Goal: Information Seeking & Learning: Learn about a topic

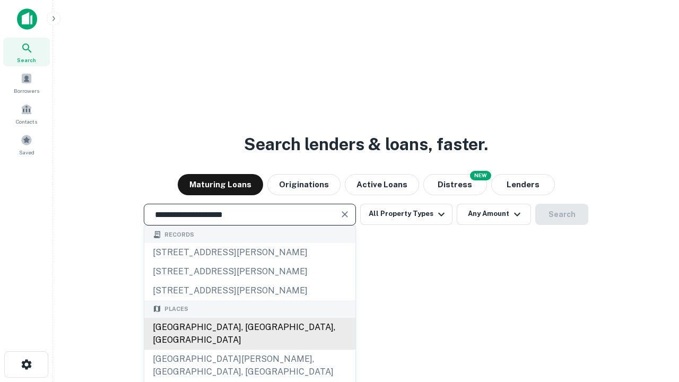
click at [249, 350] on div "Santa Monica, CA, USA" at bounding box center [249, 334] width 211 height 32
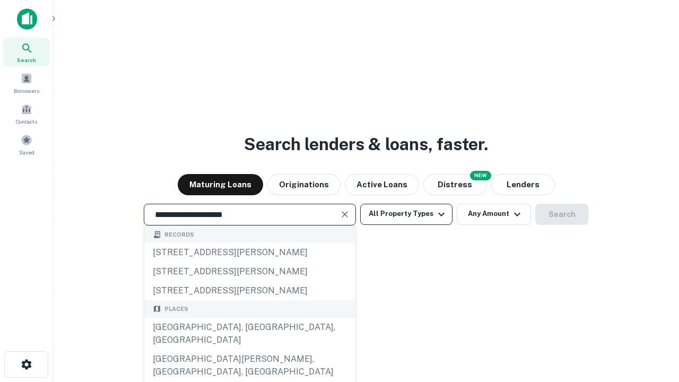
type input "**********"
click at [406, 214] on button "All Property Types" at bounding box center [406, 214] width 92 height 21
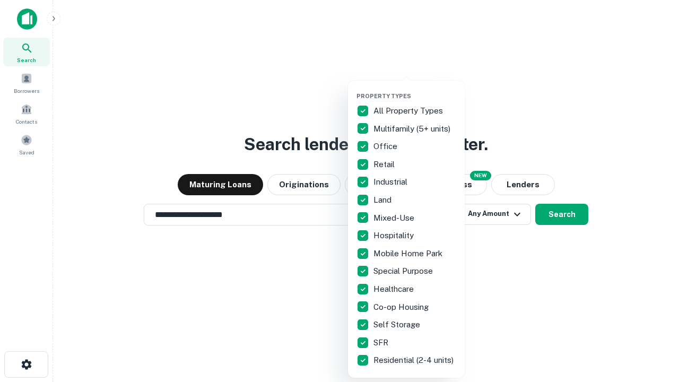
click at [415, 89] on button "button" at bounding box center [415, 89] width 117 height 1
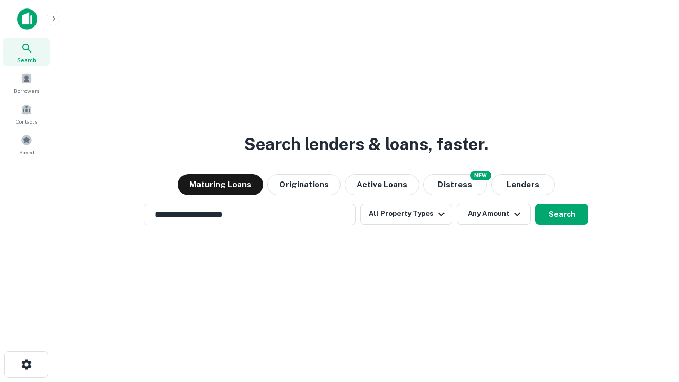
scroll to position [6, 128]
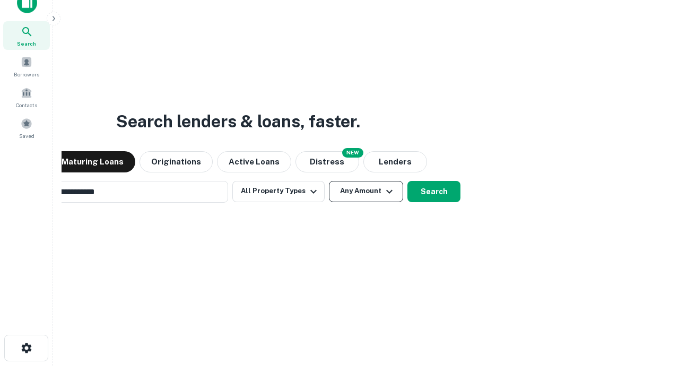
click at [329, 181] on button "Any Amount" at bounding box center [366, 191] width 74 height 21
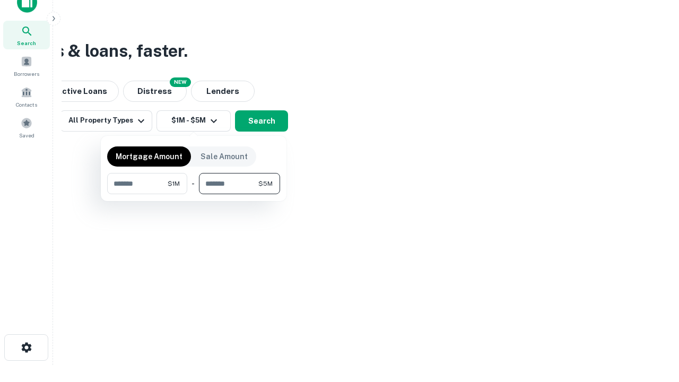
type input "*******"
click at [194, 194] on button "button" at bounding box center [193, 194] width 173 height 1
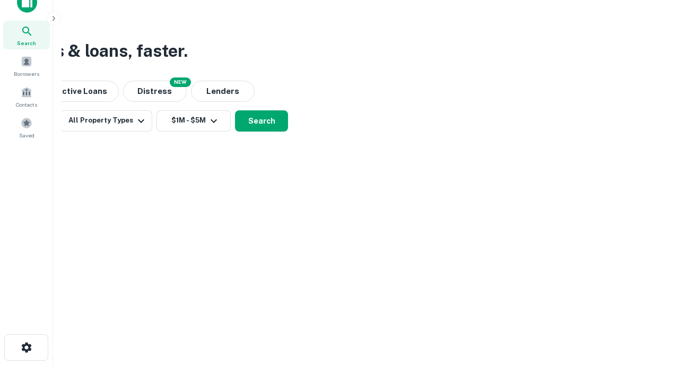
scroll to position [16, 0]
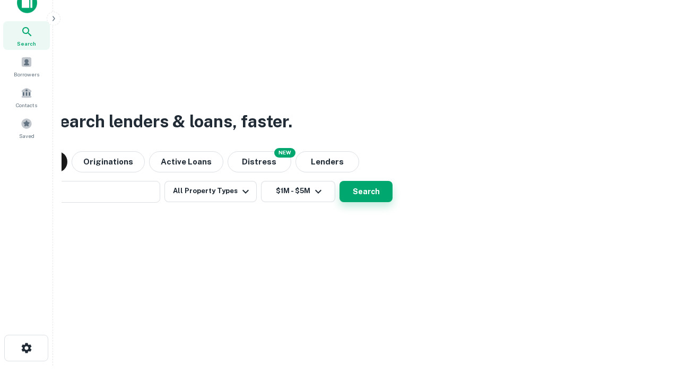
click at [340, 181] on button "Search" at bounding box center [366, 191] width 53 height 21
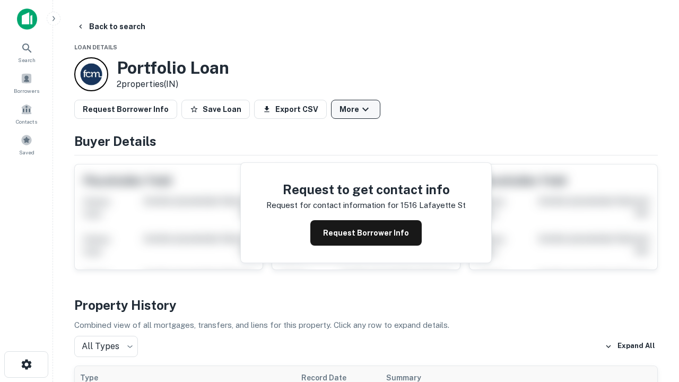
click at [355, 109] on button "More" at bounding box center [355, 109] width 49 height 19
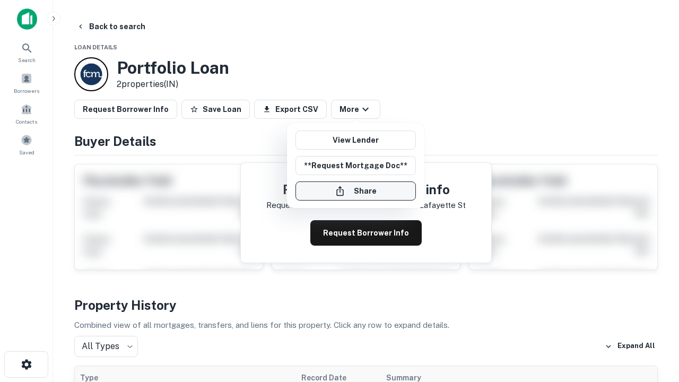
click at [355, 191] on button "Share" at bounding box center [356, 190] width 120 height 19
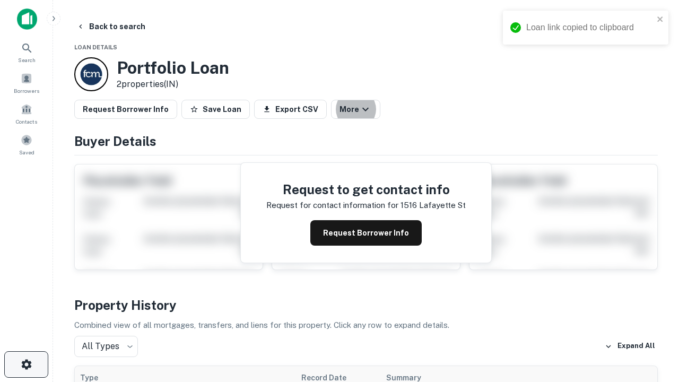
click at [26, 364] on icon "button" at bounding box center [26, 364] width 13 height 13
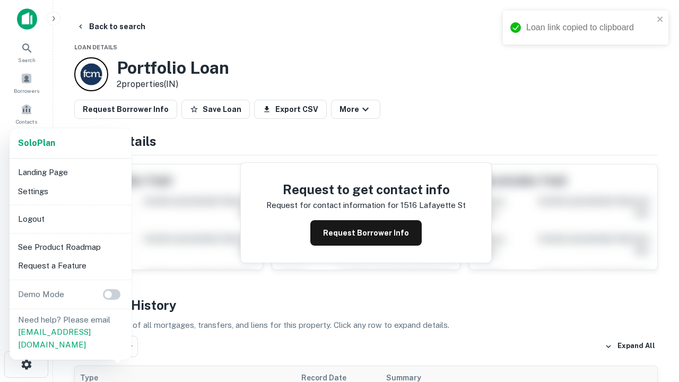
click at [70, 219] on li "Logout" at bounding box center [71, 219] width 114 height 19
